Goal: Information Seeking & Learning: Learn about a topic

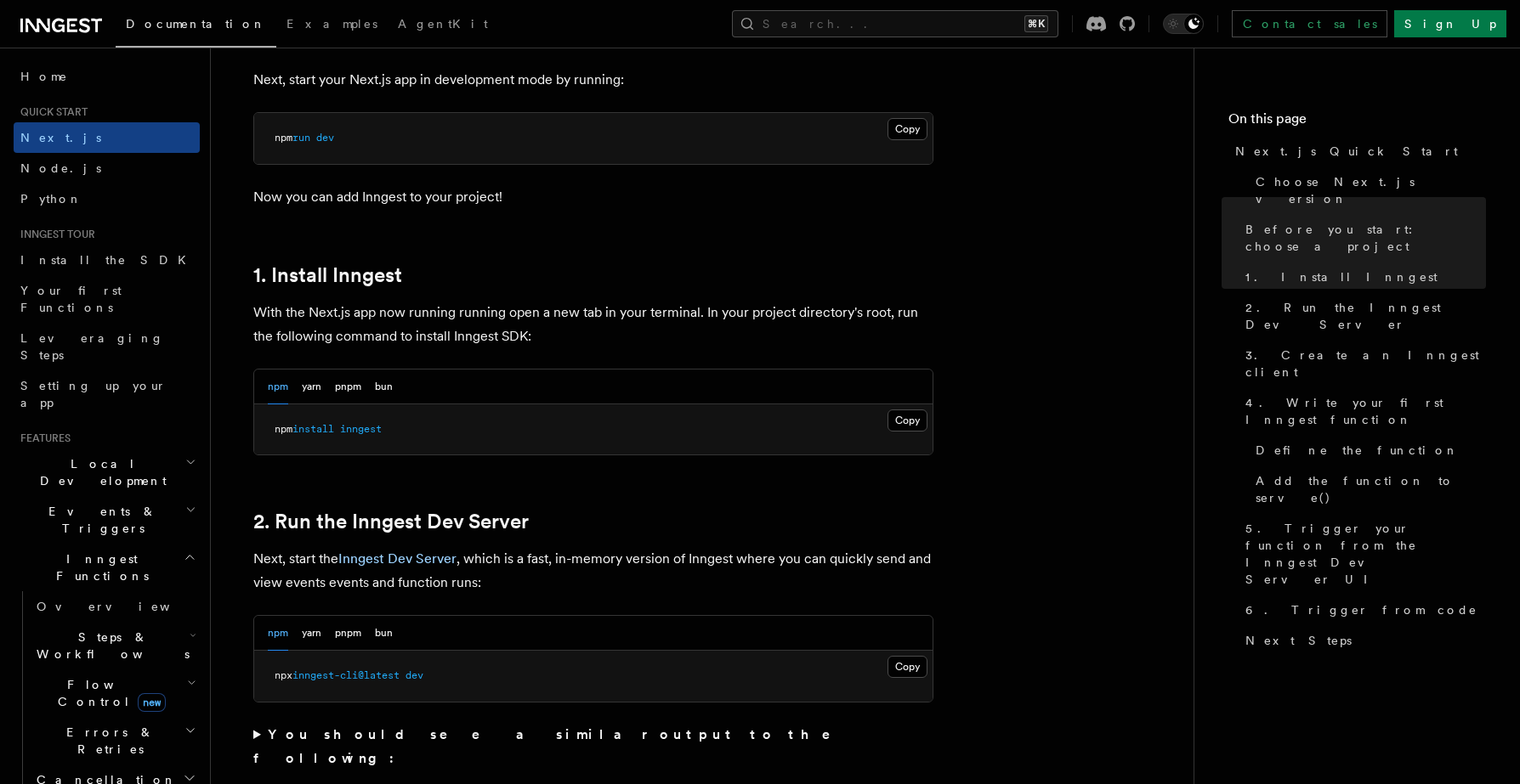
click at [115, 496] on h2 "Events & Triggers" at bounding box center [106, 519] width 186 height 48
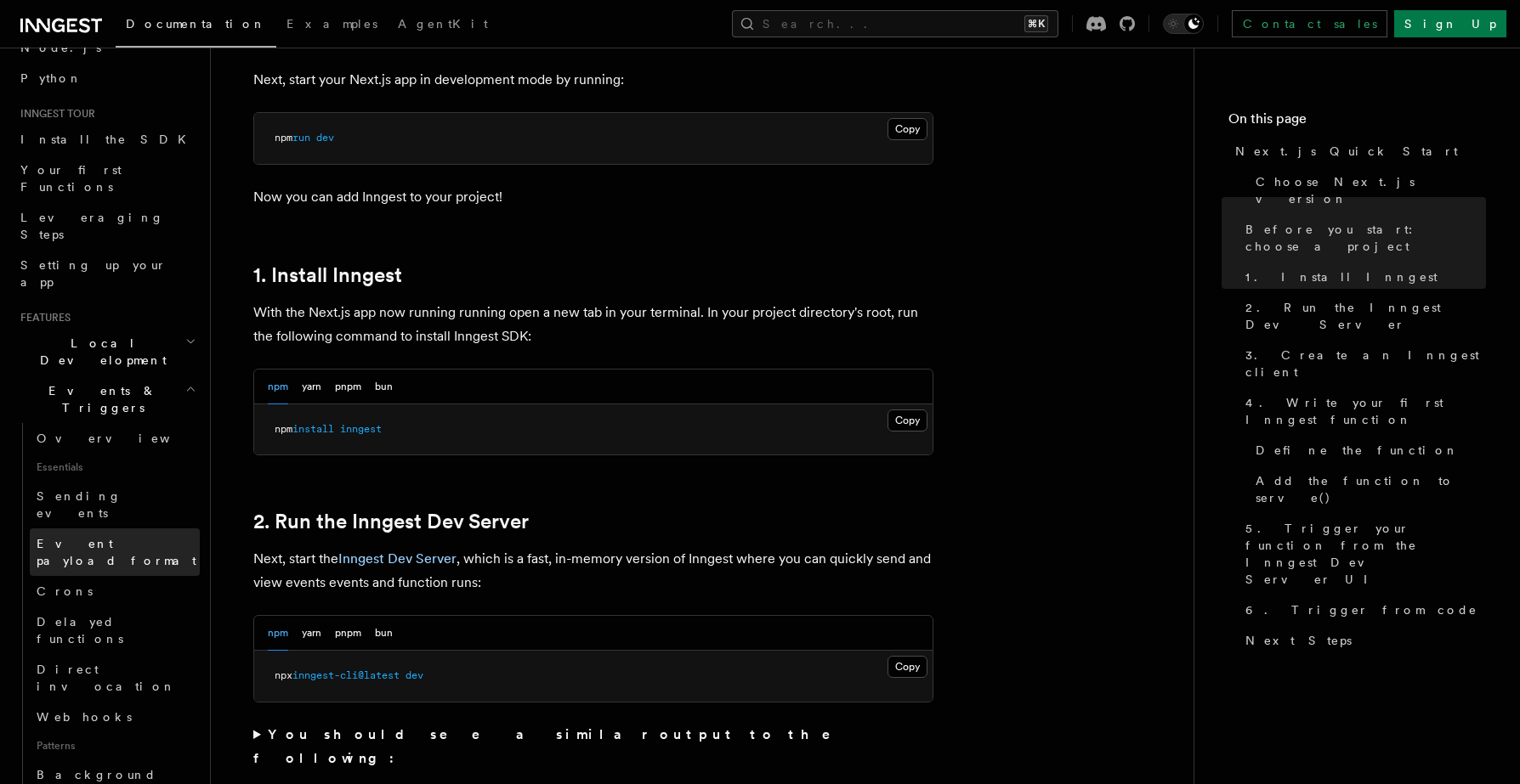
scroll to position [121, 0]
click at [100, 423] on link "Overview" at bounding box center [115, 438] width 170 height 31
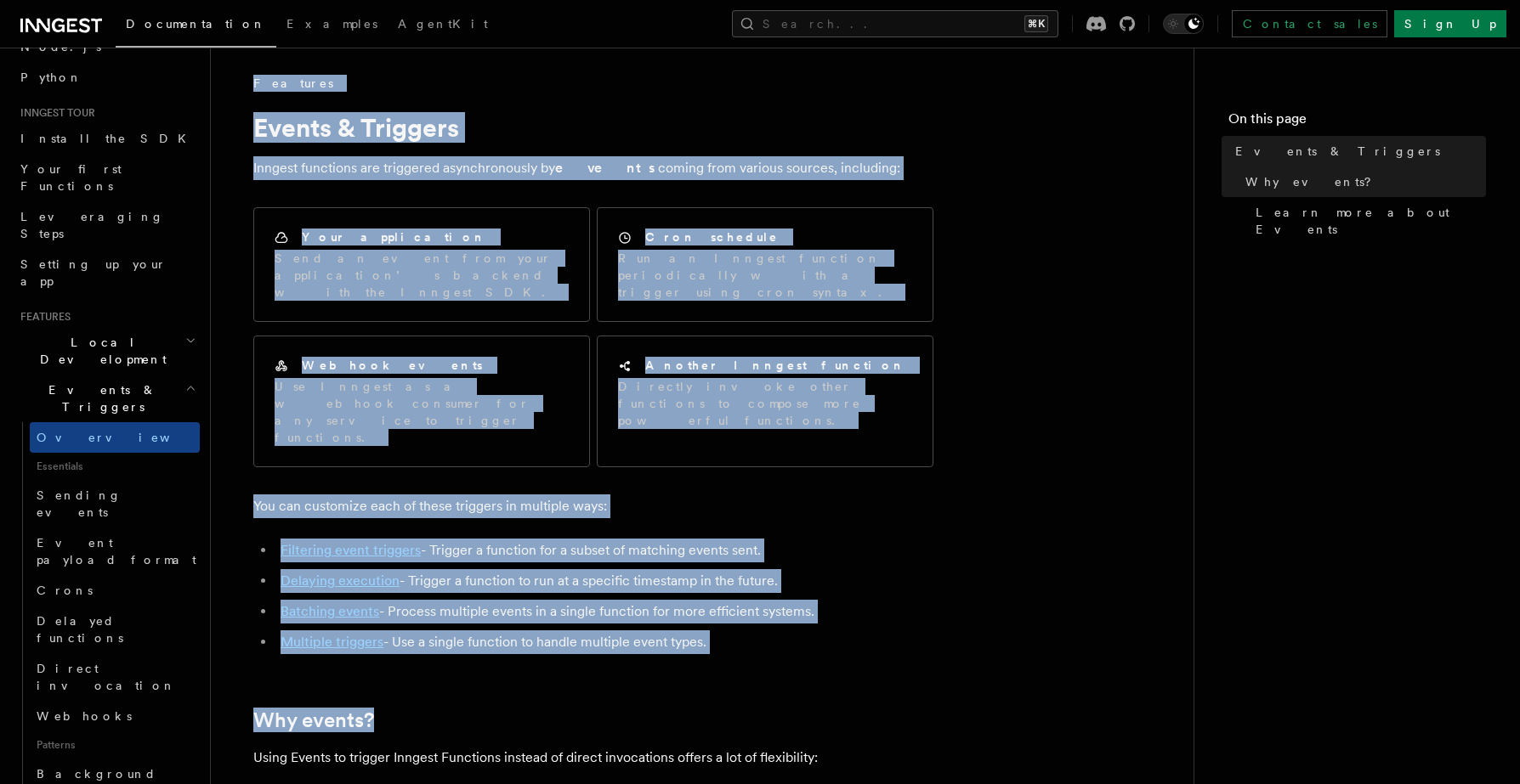
drag, startPoint x: 252, startPoint y: 85, endPoint x: 581, endPoint y: 681, distance: 680.8
click at [63, 765] on span "Background jobs" at bounding box center [118, 782] width 163 height 34
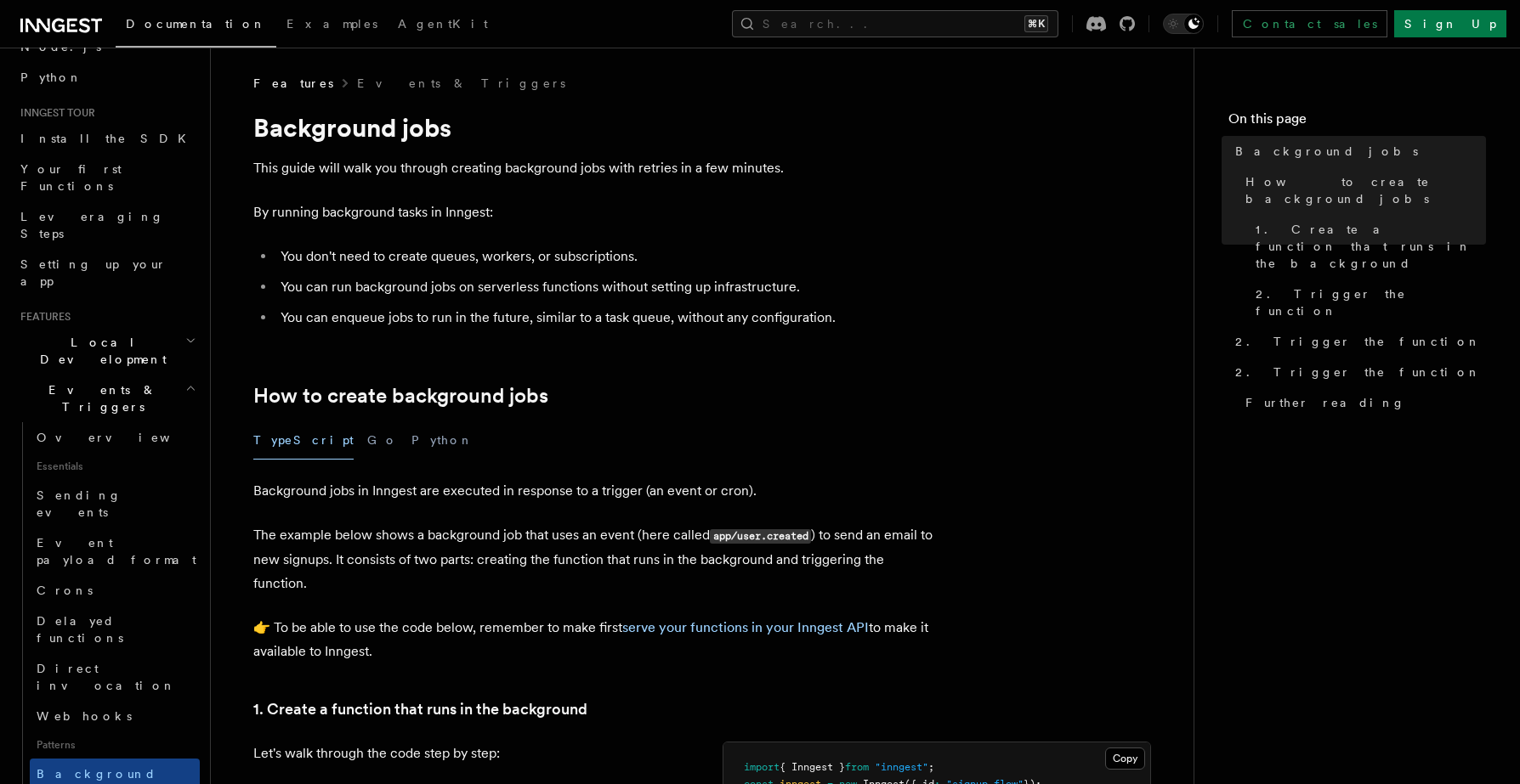
click at [265, 115] on h1 "Background jobs" at bounding box center [594, 127] width 680 height 31
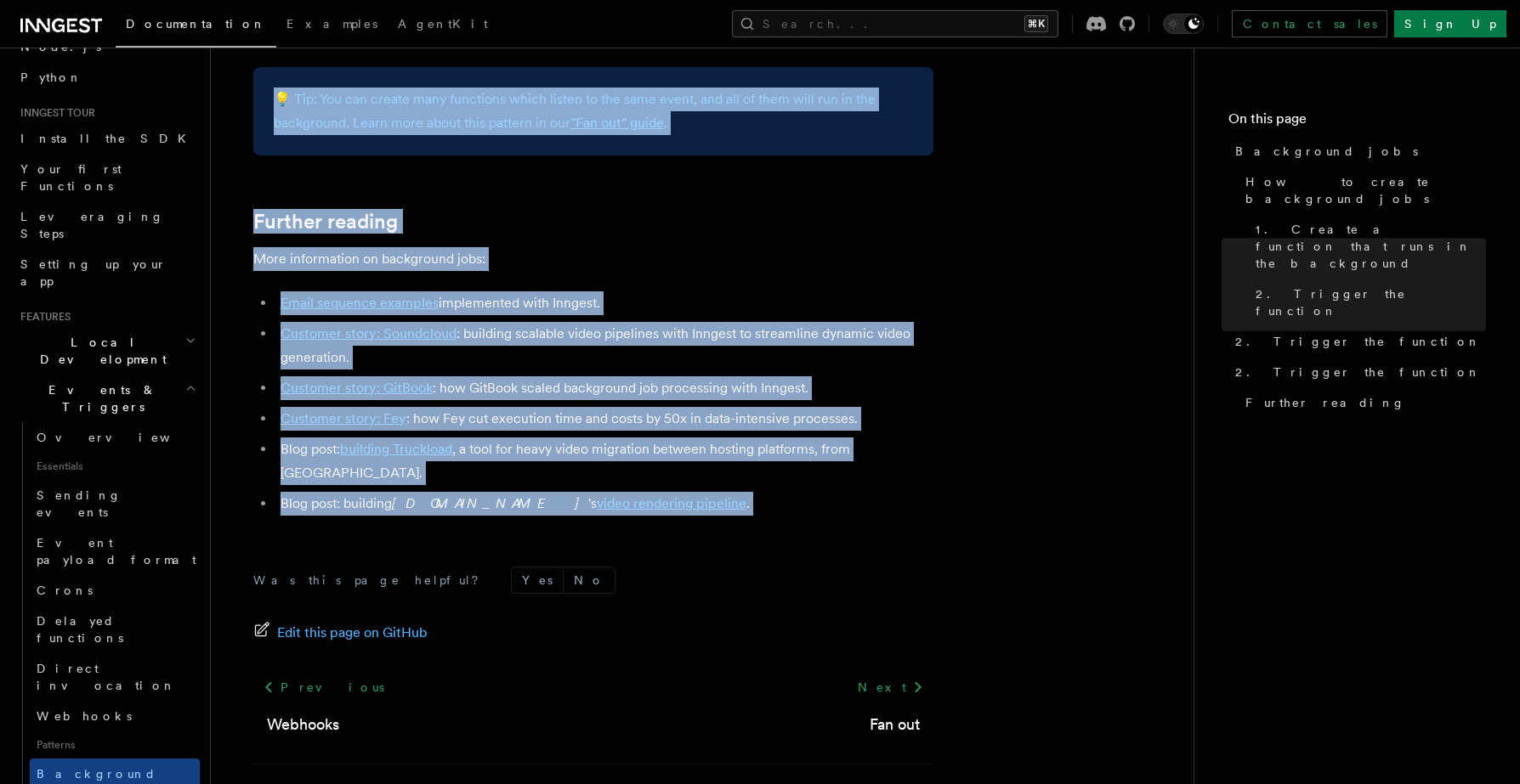
scroll to position [1506, 0]
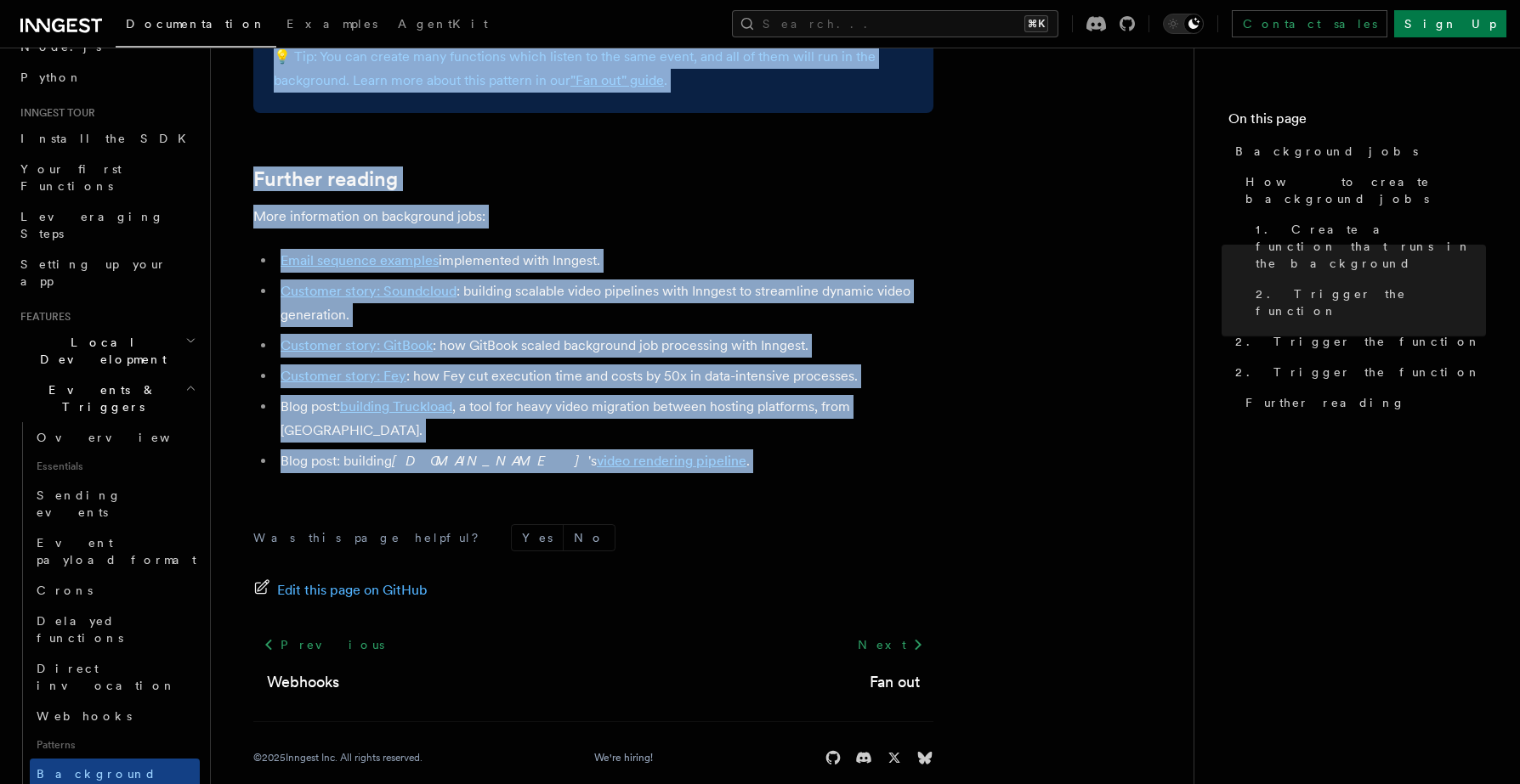
drag, startPoint x: 249, startPoint y: 76, endPoint x: 650, endPoint y: 457, distance: 553.1
copy article "Loremips Dolors & Ametcons Adipiscing elit Sedd eiusm temp inci utl etdolor mag…"
